Goal: Task Accomplishment & Management: Use online tool/utility

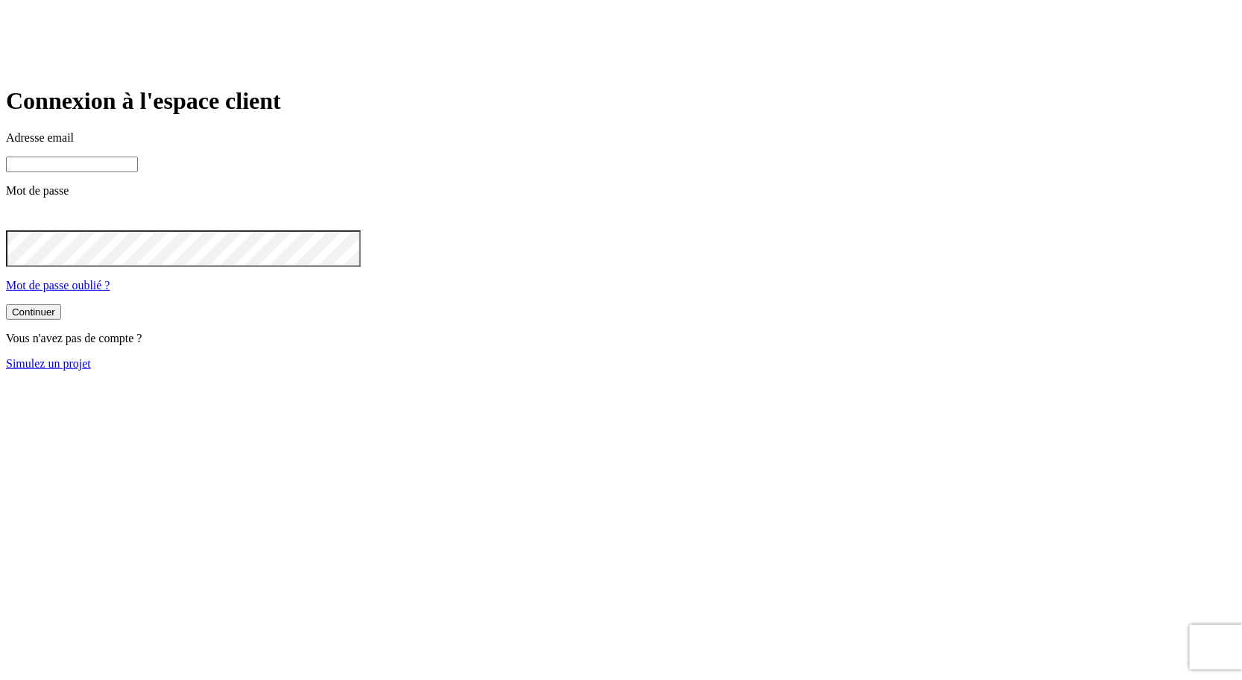
type input "james.bond+36@nalo.fr"
click at [91, 370] on link "Simulez un projet" at bounding box center [48, 363] width 85 height 13
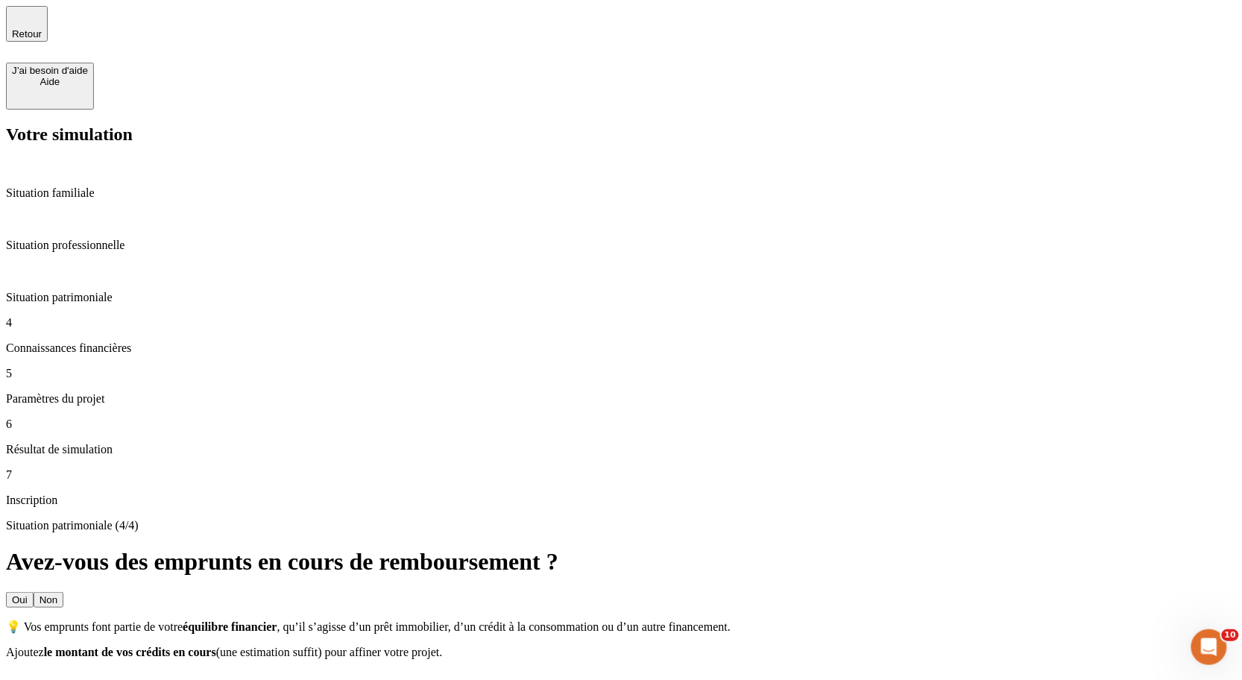
click at [63, 592] on button "Non" at bounding box center [49, 600] width 30 height 16
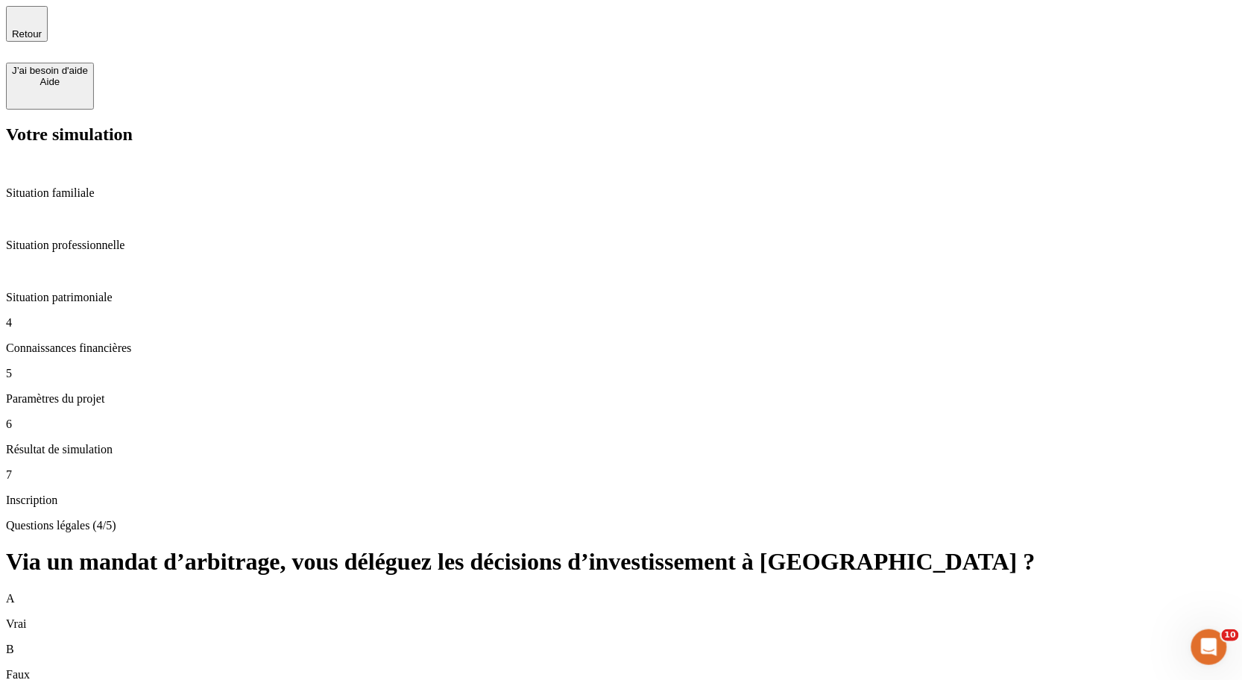
click at [422, 519] on div "Questions légales (4/5) Via un mandat d’arbitrage, vous déléguez les décisions …" at bounding box center [621, 672] width 1230 height 306
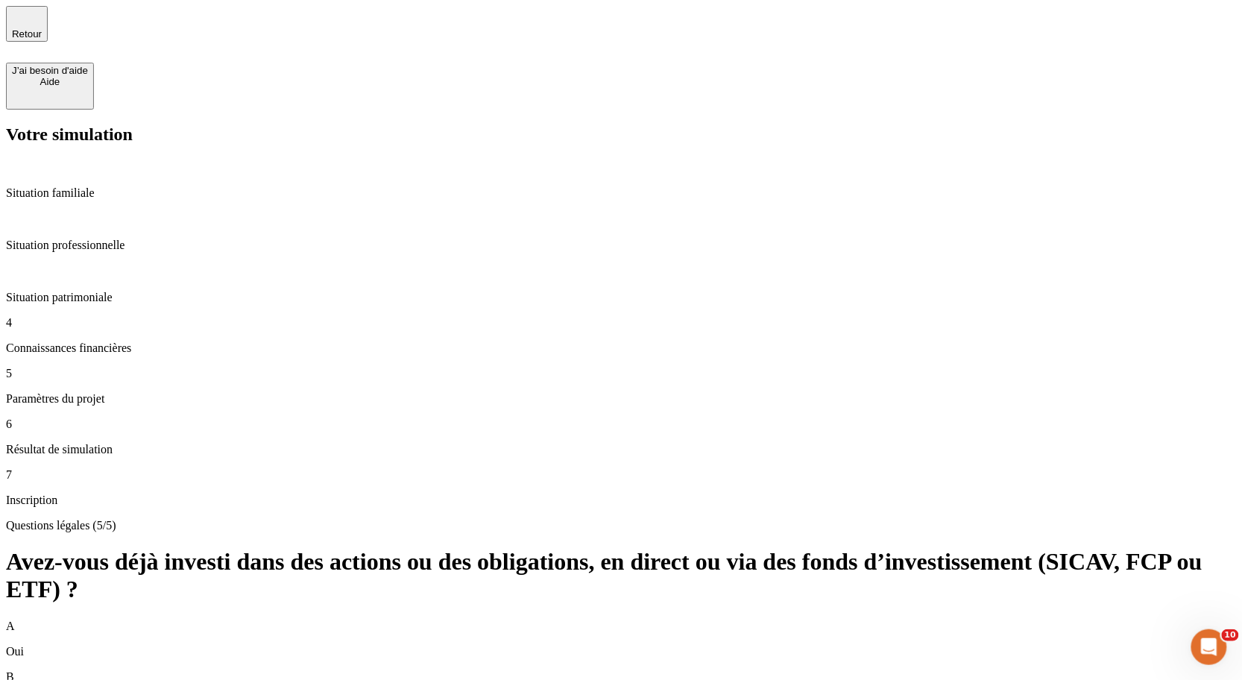
click at [558, 670] on div "B Non" at bounding box center [621, 689] width 1230 height 39
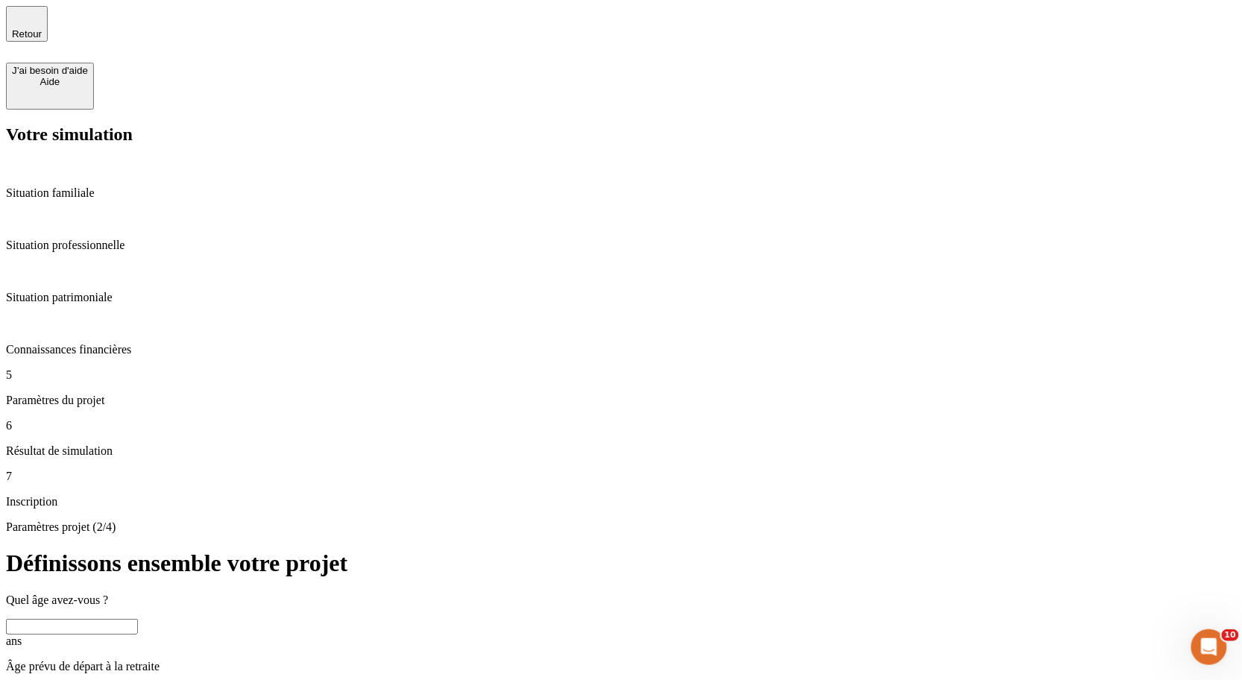
click at [138, 619] on input "text" at bounding box center [72, 627] width 132 height 16
type input "40"
click at [138, 679] on input "text" at bounding box center [72, 693] width 132 height 16
type input "70"
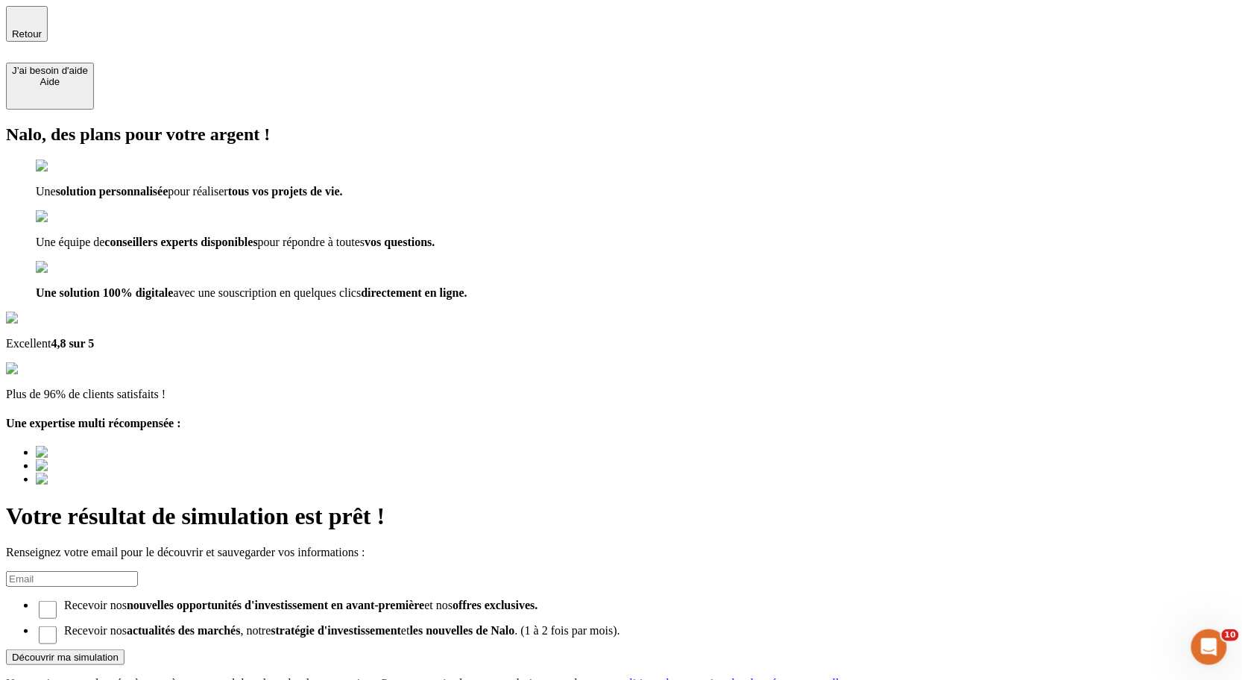
click at [138, 571] on input at bounding box center [72, 579] width 132 height 16
type input "[EMAIL_ADDRESS][DOMAIN_NAME]"
click at [124, 649] on button "Découvrir ma simulation" at bounding box center [65, 657] width 118 height 16
click at [57, 601] on input "Recevoir nos nouvelles opportunités d'investissement en avant-première et nos o…" at bounding box center [48, 610] width 18 height 18
checkbox input "true"
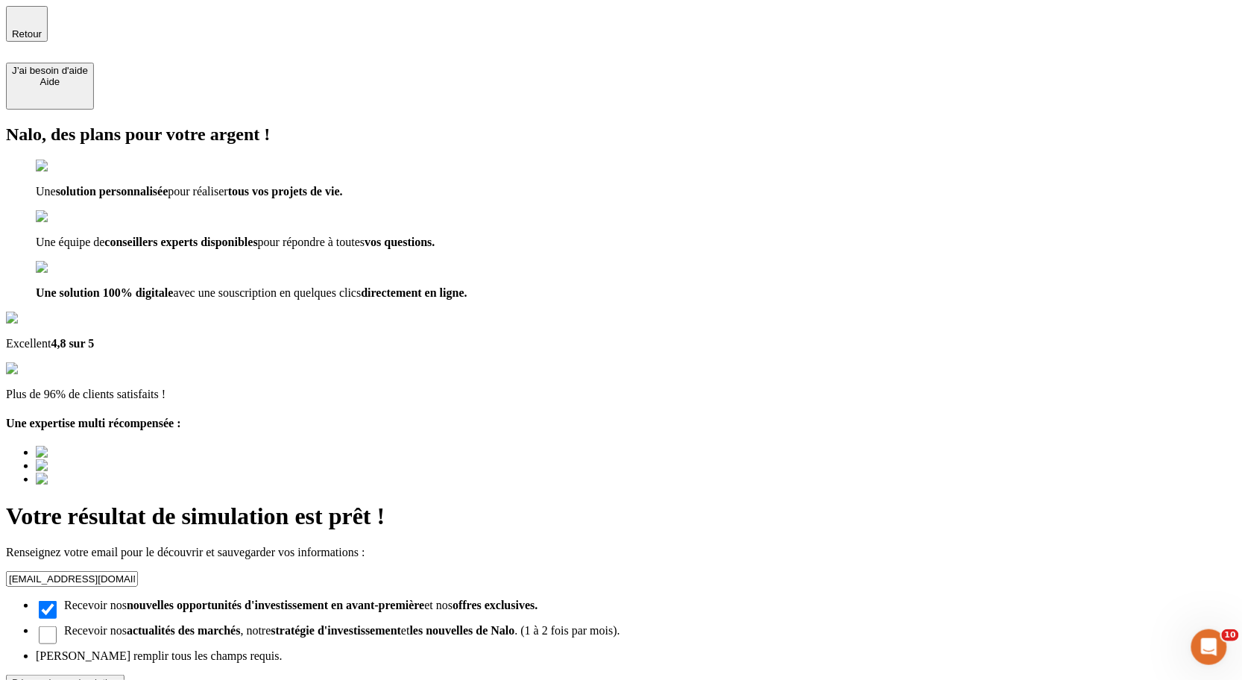
click at [57, 626] on input "Recevoir nos actualités des marchés , notre stratégie d'investissement et les n…" at bounding box center [48, 635] width 18 height 18
checkbox input "true"
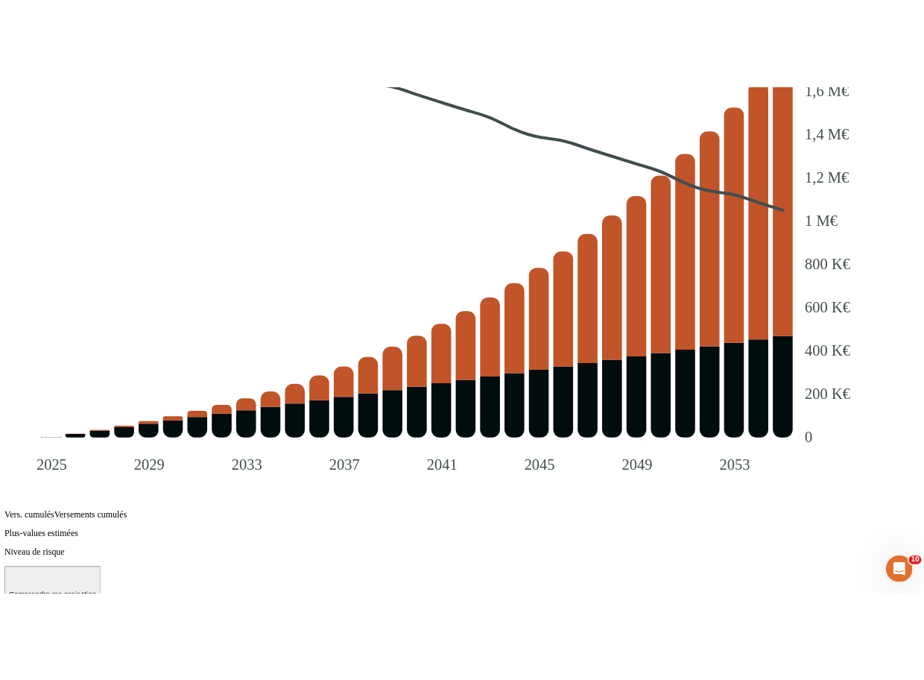
scroll to position [1798, 0]
